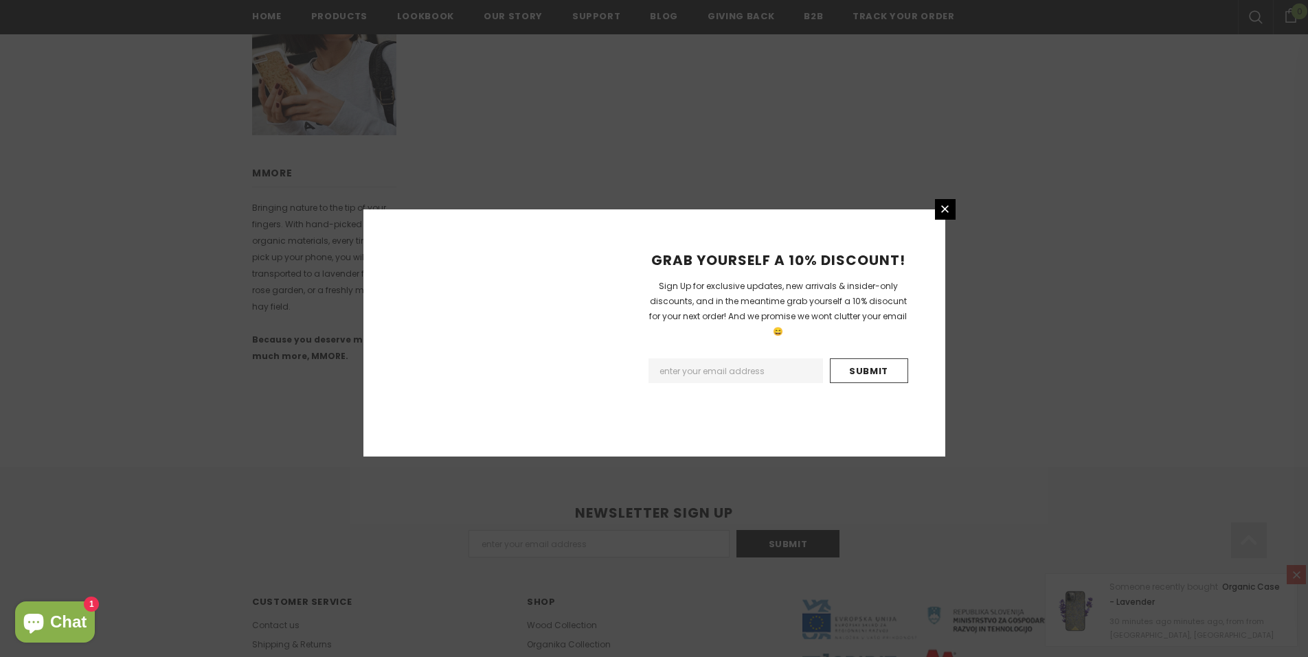
scroll to position [880, 0]
